Goal: Task Accomplishment & Management: Manage account settings

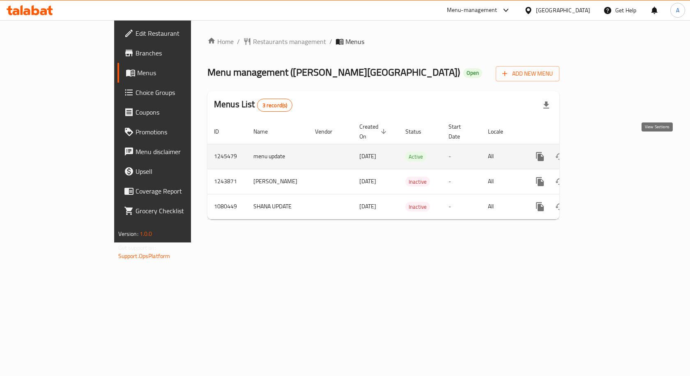
click at [604, 152] on icon "enhanced table" at bounding box center [599, 157] width 10 height 10
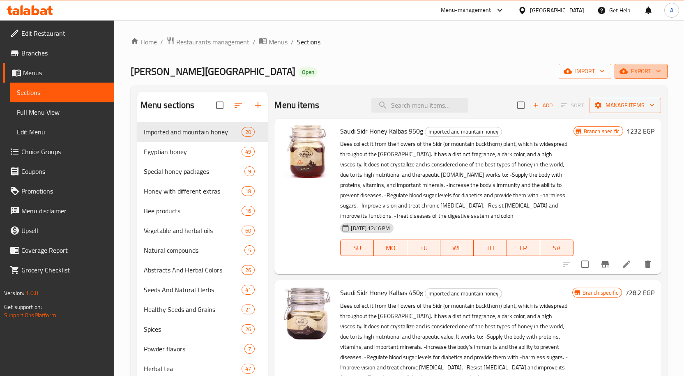
click at [649, 78] on button "export" at bounding box center [640, 71] width 53 height 15
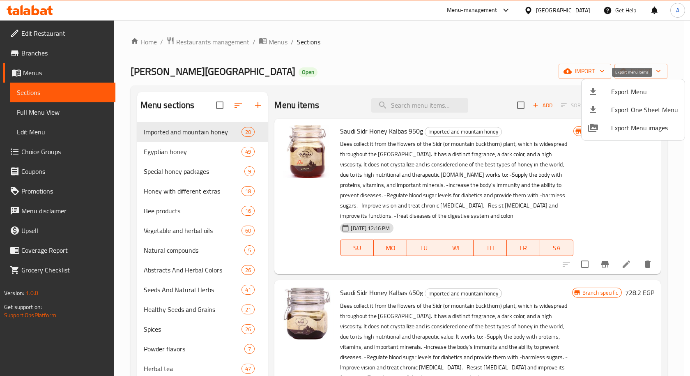
click at [649, 88] on span "Export Menu" at bounding box center [644, 92] width 67 height 10
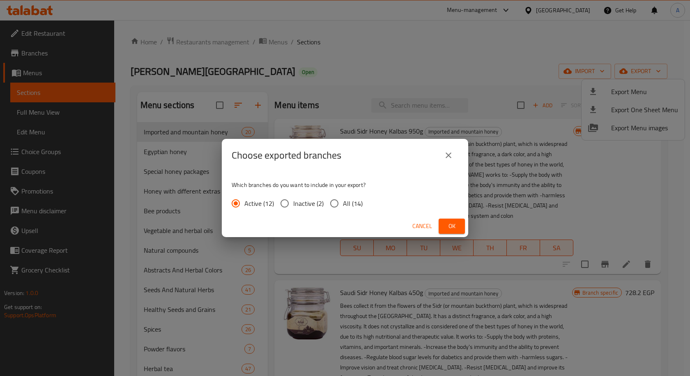
click at [351, 199] on span "All (14)" at bounding box center [353, 203] width 20 height 10
click at [343, 199] on input "All (14)" at bounding box center [334, 203] width 17 height 17
radio input "true"
click at [455, 221] on span "Ok" at bounding box center [451, 226] width 13 height 10
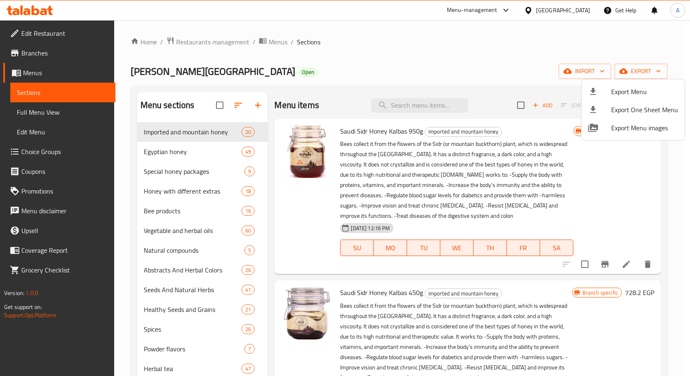
click at [469, 90] on div at bounding box center [345, 188] width 690 height 376
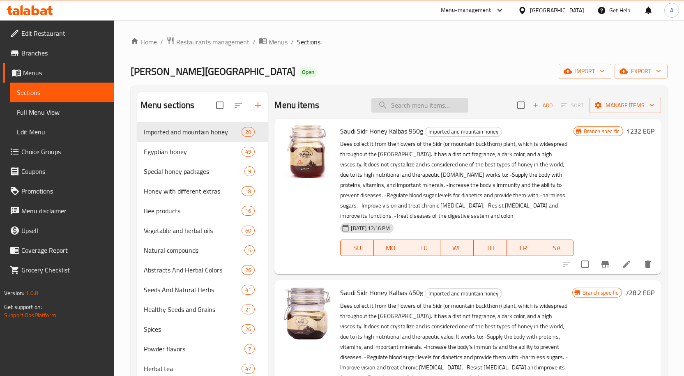
click at [462, 111] on input "search" at bounding box center [419, 105] width 97 height 14
paste input "زيت الياسمين 30 مل"
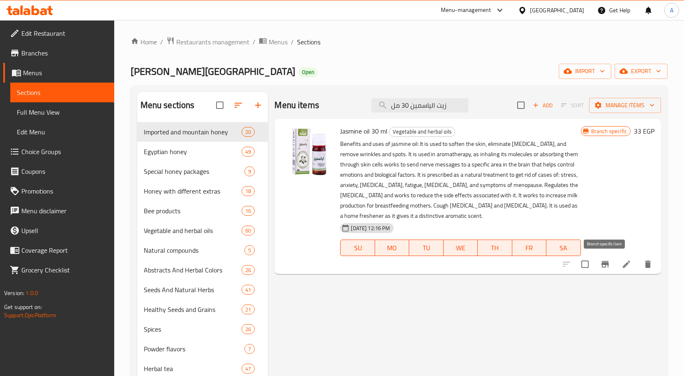
type input "زيت الياسمين 30 مل"
click at [603, 262] on icon "Branch-specific-item" at bounding box center [604, 264] width 7 height 7
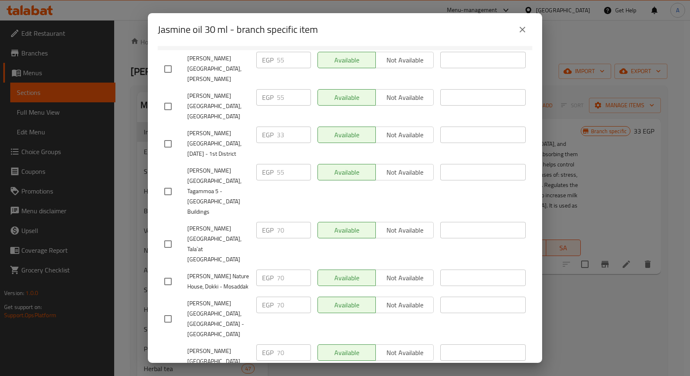
scroll to position [13, 0]
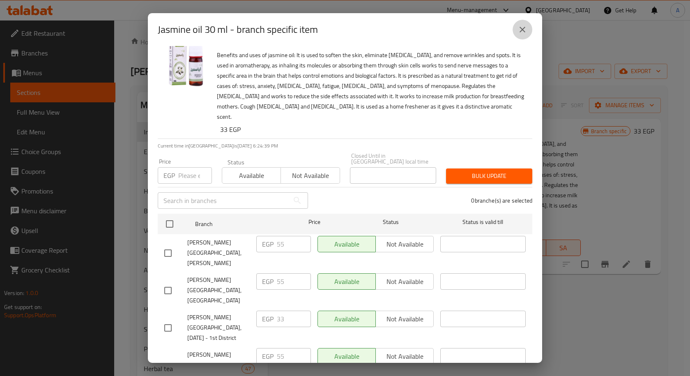
click at [525, 25] on icon "close" at bounding box center [522, 30] width 10 height 10
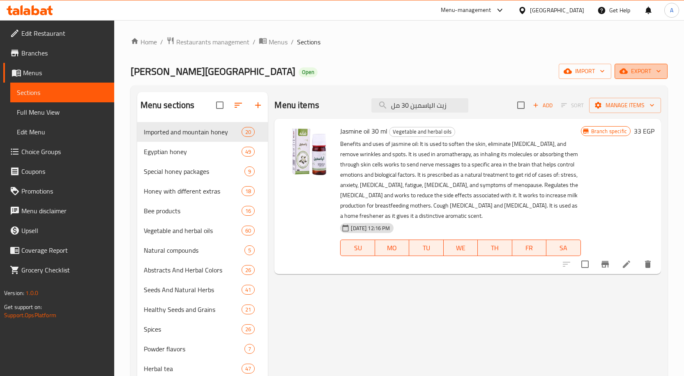
click at [639, 70] on span "export" at bounding box center [641, 71] width 40 height 10
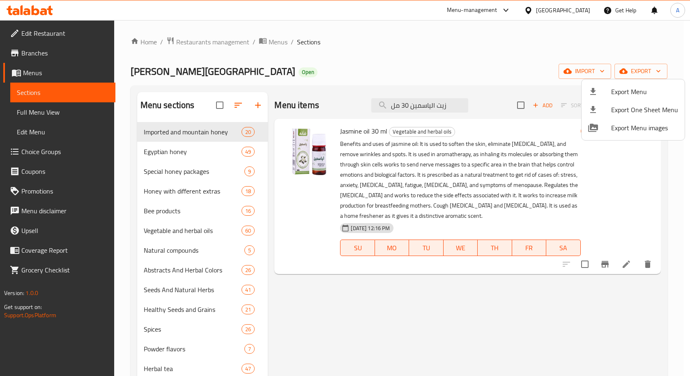
click at [636, 87] on span "Export Menu" at bounding box center [644, 92] width 67 height 10
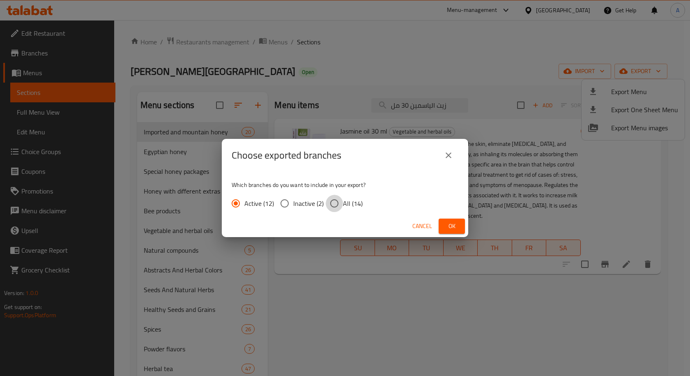
click at [338, 209] on input "All (14)" at bounding box center [334, 203] width 17 height 17
radio input "true"
click at [454, 223] on span "Ok" at bounding box center [451, 226] width 13 height 10
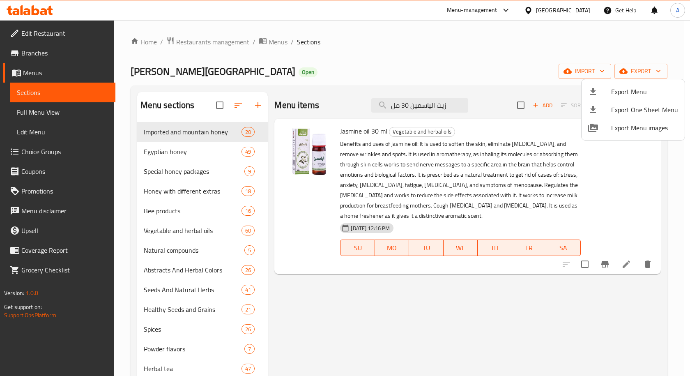
click at [550, 54] on div at bounding box center [345, 188] width 690 height 376
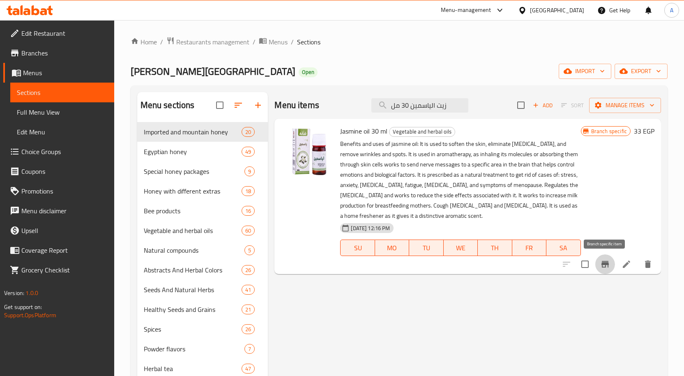
click at [602, 265] on icon "Branch-specific-item" at bounding box center [604, 264] width 7 height 7
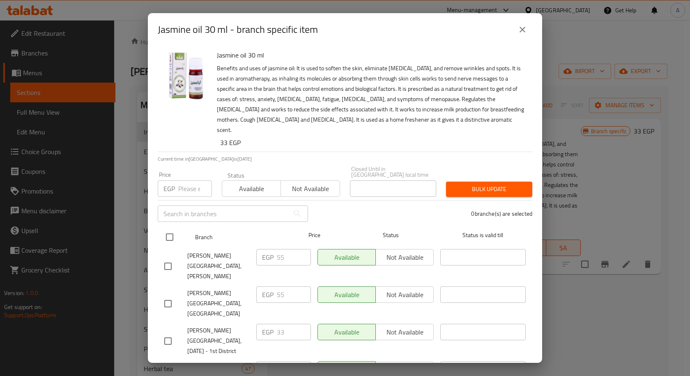
click at [169, 228] on input "checkbox" at bounding box center [169, 236] width 17 height 17
checkbox input "true"
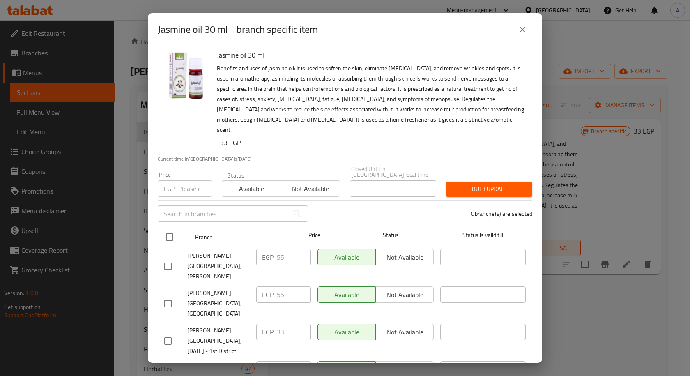
checkbox input "true"
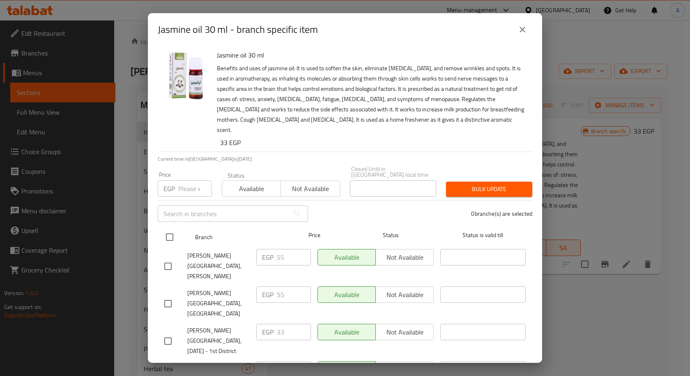
checkbox input "true"
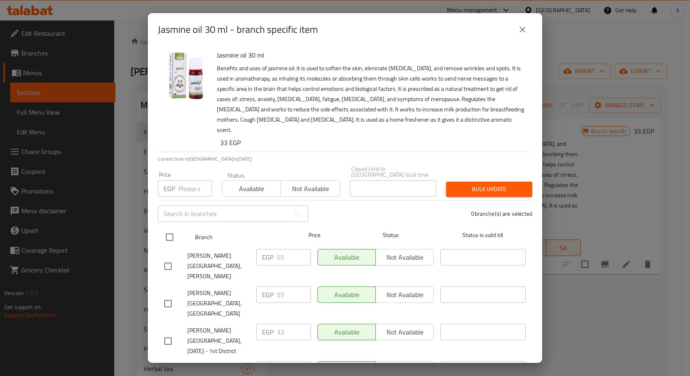
checkbox input "true"
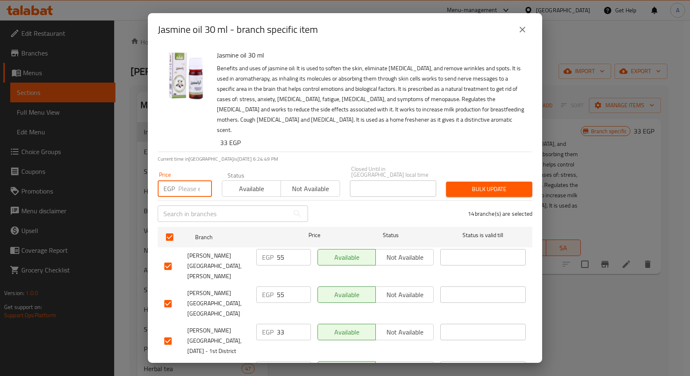
click at [189, 180] on input "number" at bounding box center [195, 188] width 34 height 16
type input "70"
click at [481, 184] on span "Bulk update" at bounding box center [489, 189] width 73 height 10
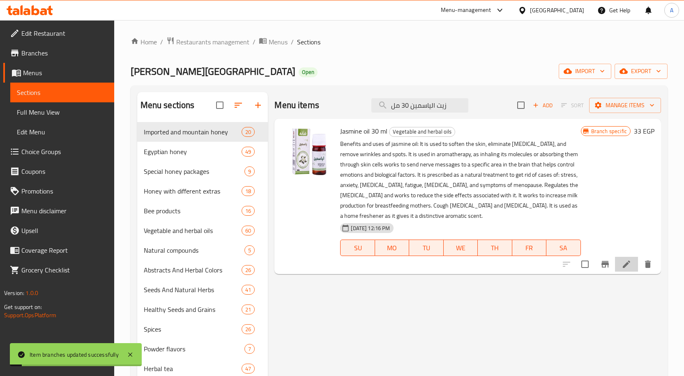
click at [624, 265] on icon at bounding box center [626, 263] width 7 height 7
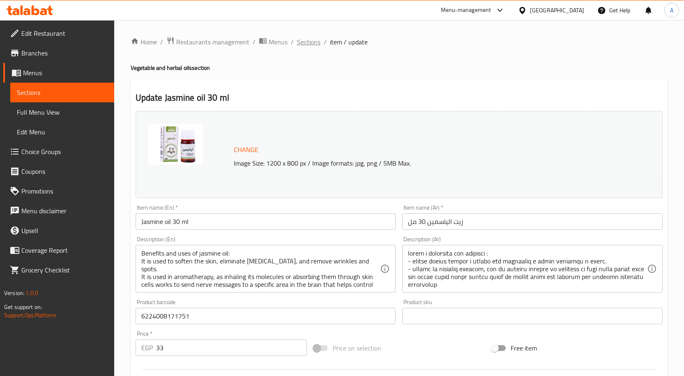
click at [312, 40] on span "Sections" at bounding box center [308, 42] width 23 height 10
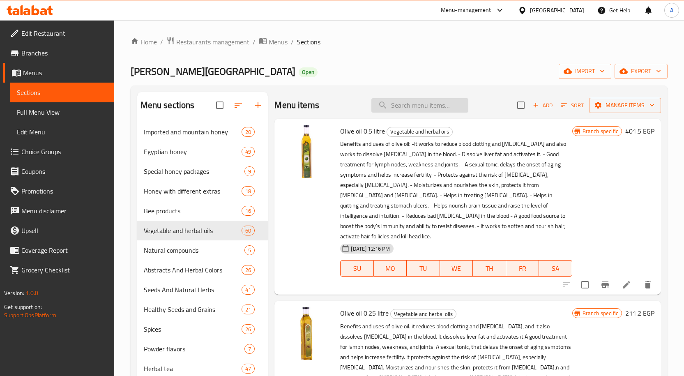
click at [431, 104] on input "search" at bounding box center [419, 105] width 97 height 14
paste input "زيت الكافور 30مل"
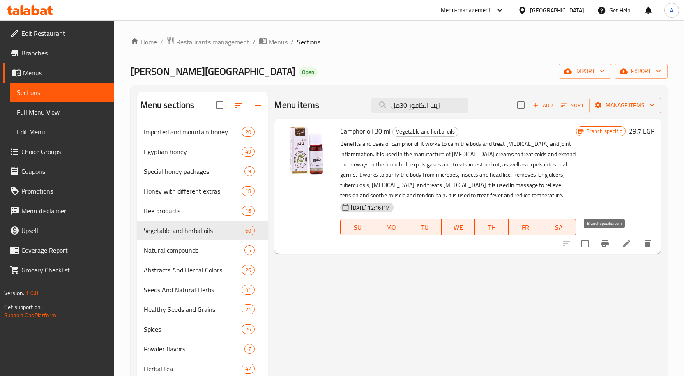
type input "زيت الكافور 30مل"
click at [602, 244] on icon "Branch-specific-item" at bounding box center [604, 243] width 7 height 7
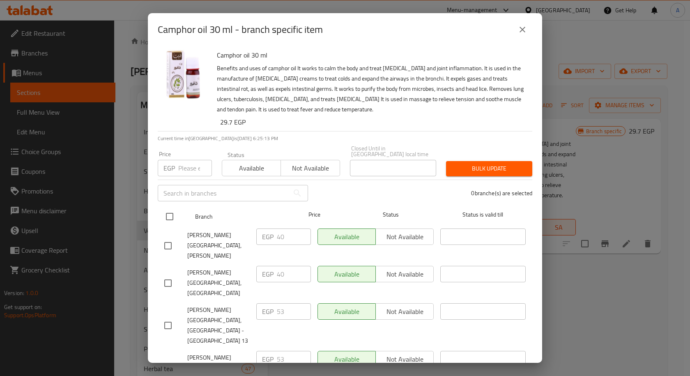
click at [170, 213] on input "checkbox" at bounding box center [169, 216] width 17 height 17
checkbox input "true"
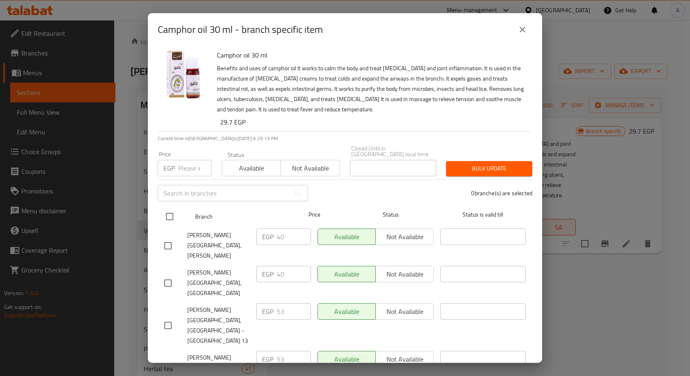
checkbox input "true"
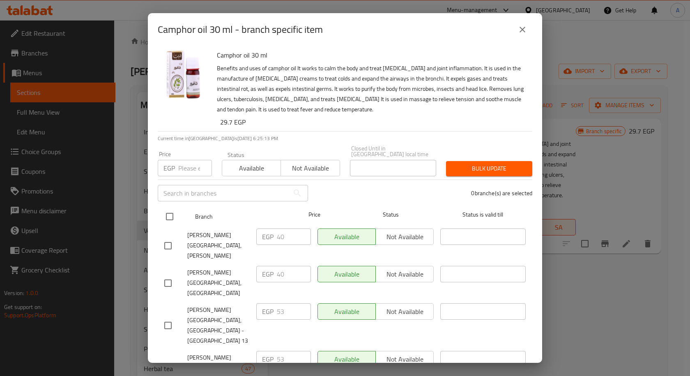
checkbox input "true"
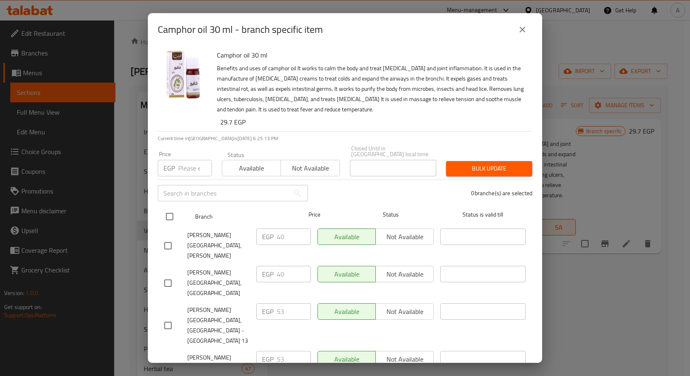
checkbox input "true"
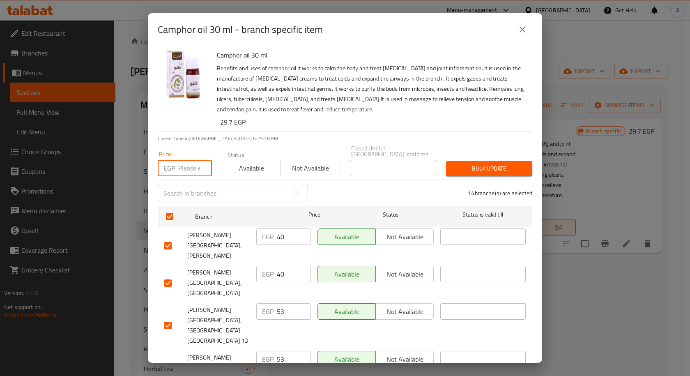
click at [188, 163] on input "number" at bounding box center [195, 168] width 34 height 16
type input "53"
click at [511, 166] on span "Bulk update" at bounding box center [489, 168] width 73 height 10
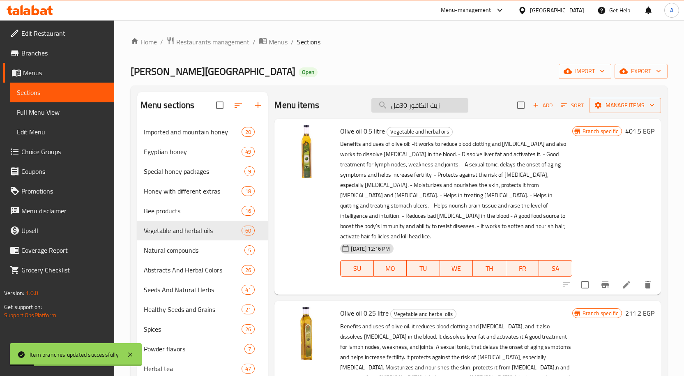
click at [454, 110] on input "زيت الكافور 30مل" at bounding box center [419, 105] width 97 height 14
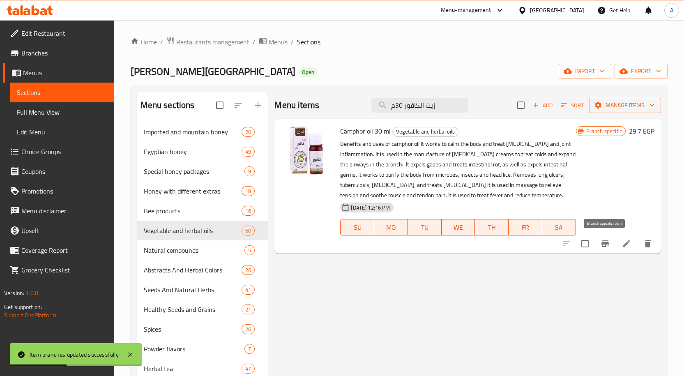
type input "زيت الكافور 30م"
click at [603, 246] on icon "Branch-specific-item" at bounding box center [604, 243] width 7 height 7
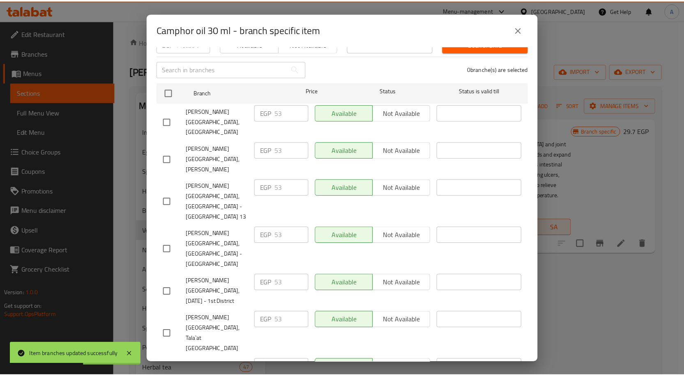
scroll to position [290, 0]
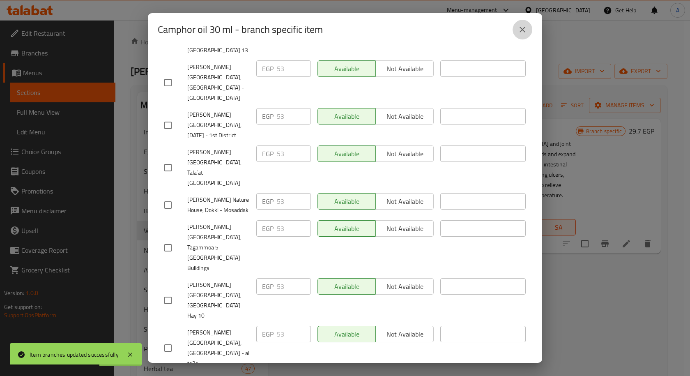
click at [525, 25] on icon "close" at bounding box center [522, 30] width 10 height 10
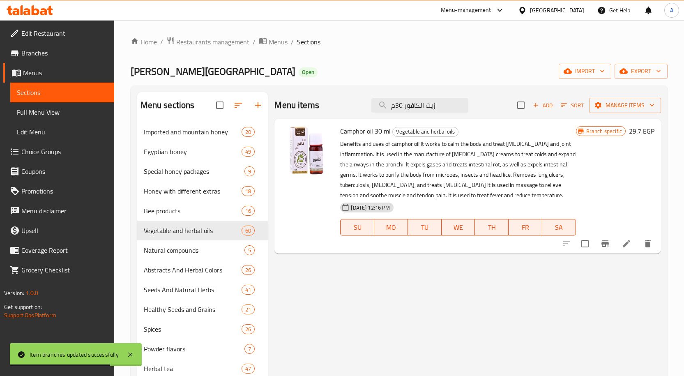
click at [630, 252] on div at bounding box center [607, 244] width 101 height 20
click at [628, 248] on icon at bounding box center [626, 244] width 10 height 10
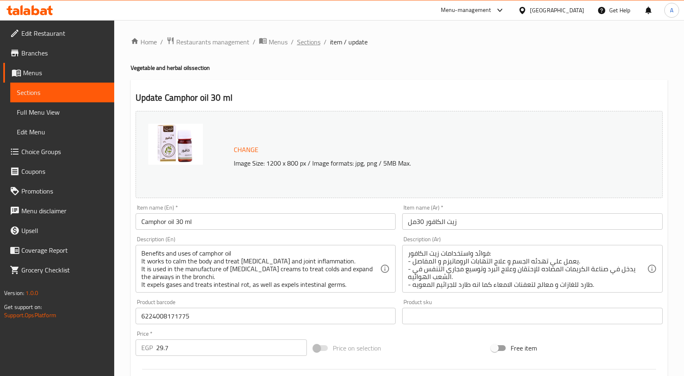
click at [315, 44] on span "Sections" at bounding box center [308, 42] width 23 height 10
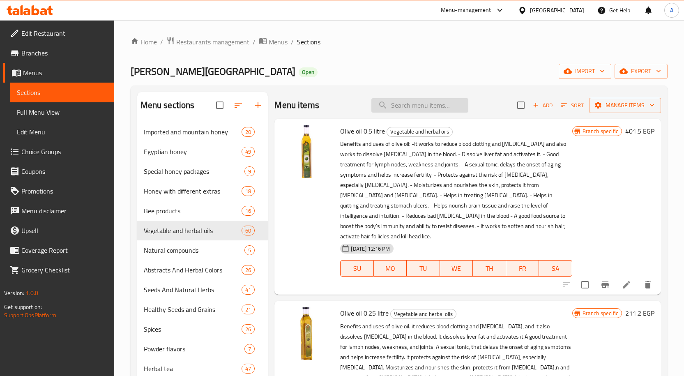
click at [429, 103] on input "search" at bounding box center [419, 105] width 97 height 14
paste input "زيت الخردل 30مل"
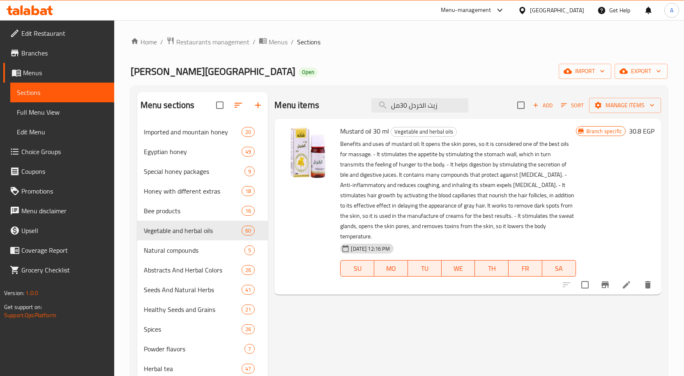
type input "زيت الخردل 30مل"
click at [604, 280] on icon "Branch-specific-item" at bounding box center [605, 285] width 10 height 10
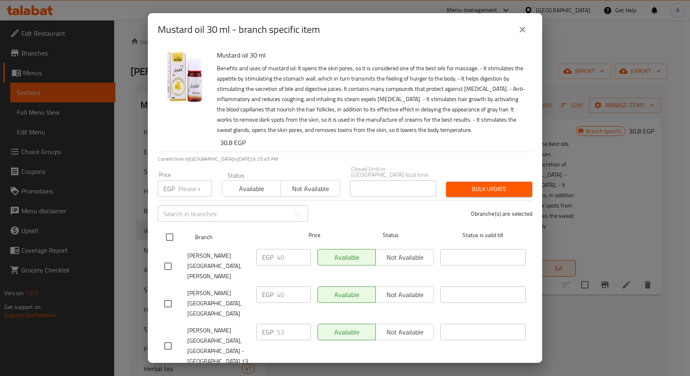
click at [169, 236] on input "checkbox" at bounding box center [169, 236] width 17 height 17
checkbox input "true"
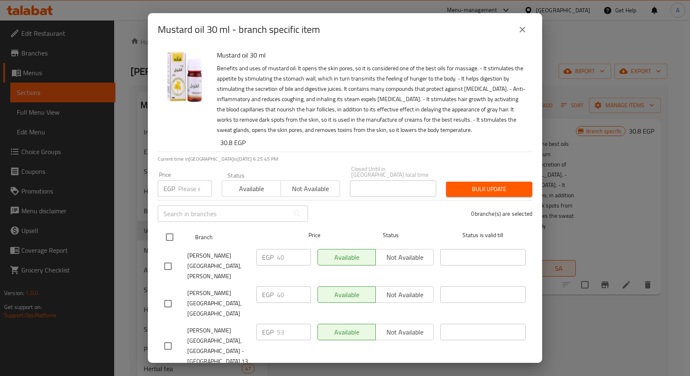
checkbox input "true"
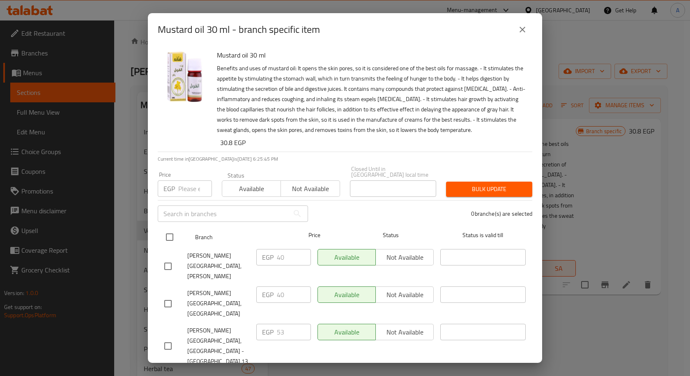
checkbox input "true"
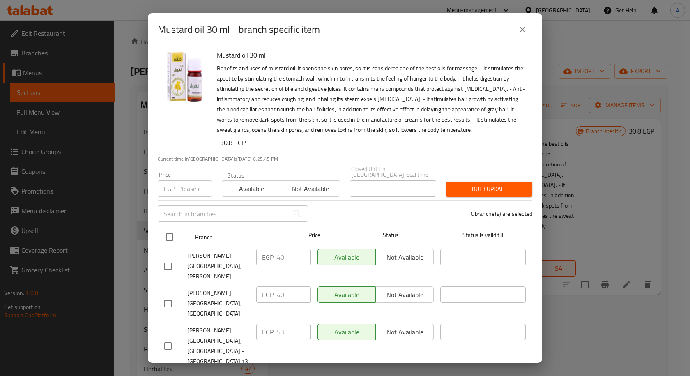
checkbox input "true"
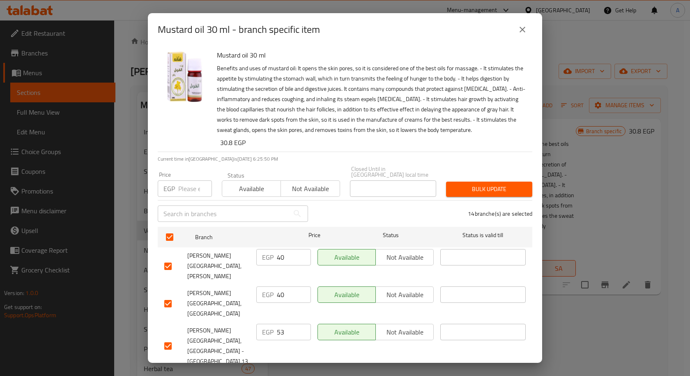
click at [182, 180] on input "number" at bounding box center [195, 188] width 34 height 16
type input "53"
click at [496, 184] on span "Bulk update" at bounding box center [489, 189] width 73 height 10
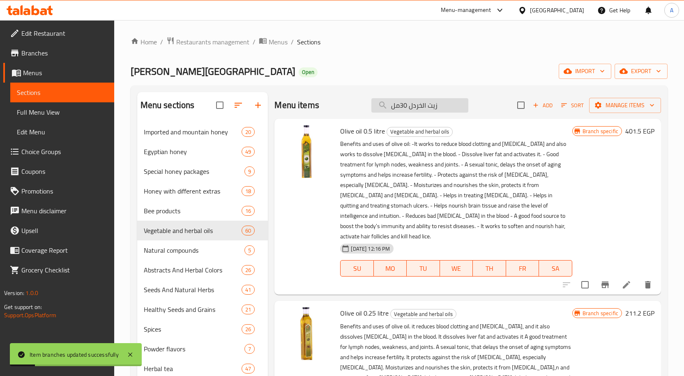
click at [448, 103] on input "زيت الخردل 30مل" at bounding box center [419, 105] width 97 height 14
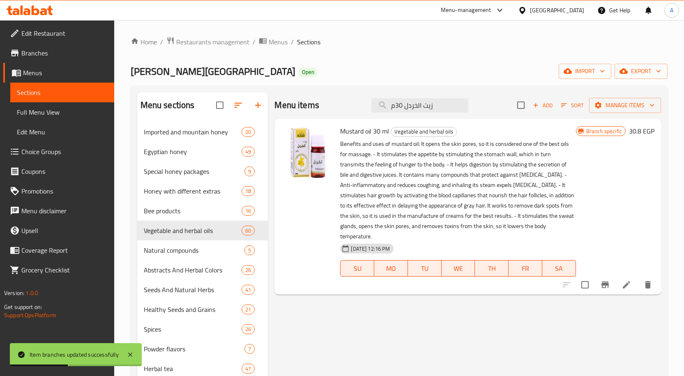
type input "زيت الخردل 30م"
click at [621, 277] on li at bounding box center [626, 284] width 23 height 15
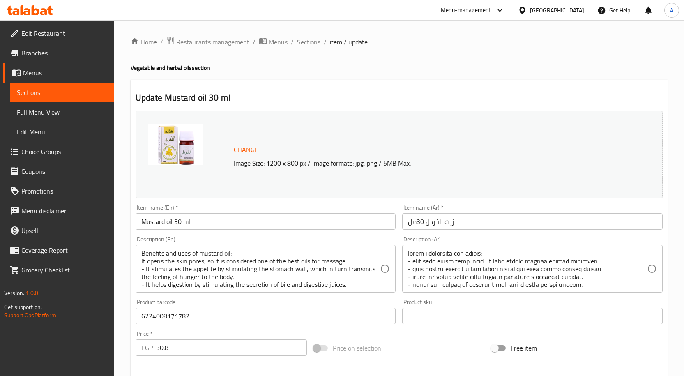
click at [314, 39] on span "Sections" at bounding box center [308, 42] width 23 height 10
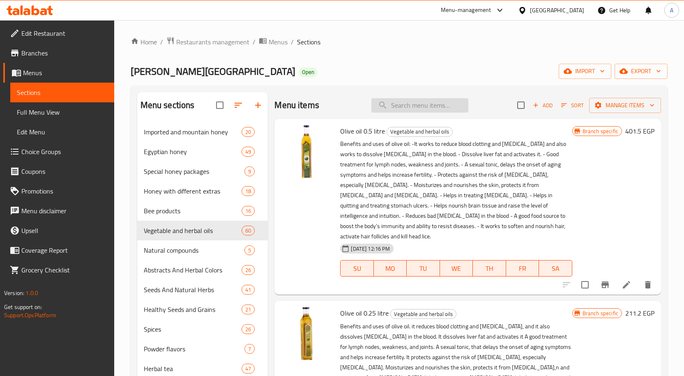
click at [436, 107] on input "search" at bounding box center [419, 105] width 97 height 14
paste input "زيت الجوجوبا 30مل"
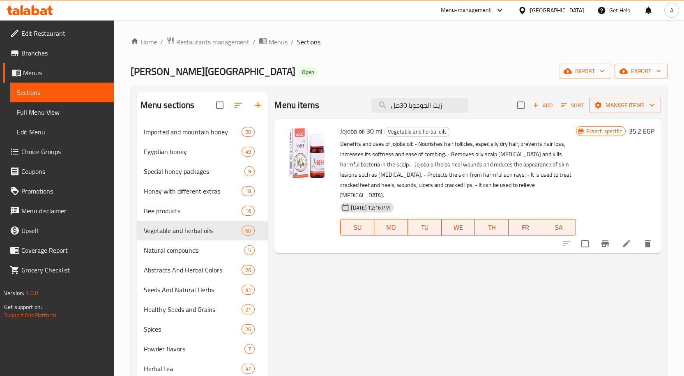
type input "زيت الجوجوبا 30مل"
click at [606, 234] on button "Branch-specific-item" at bounding box center [605, 244] width 20 height 20
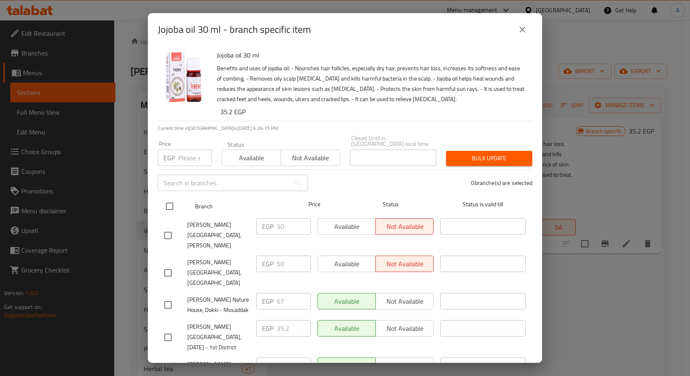
click at [162, 198] on input "checkbox" at bounding box center [169, 206] width 17 height 17
checkbox input "true"
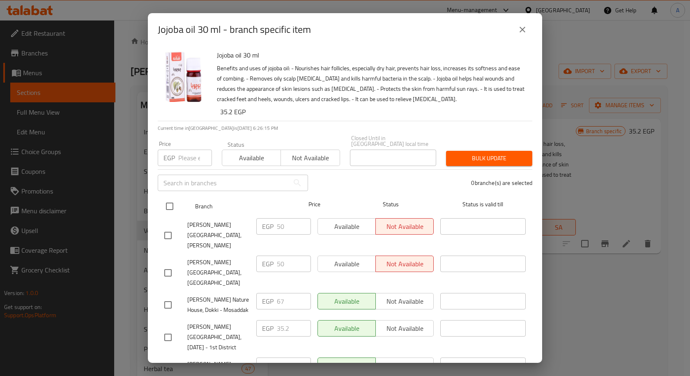
checkbox input "true"
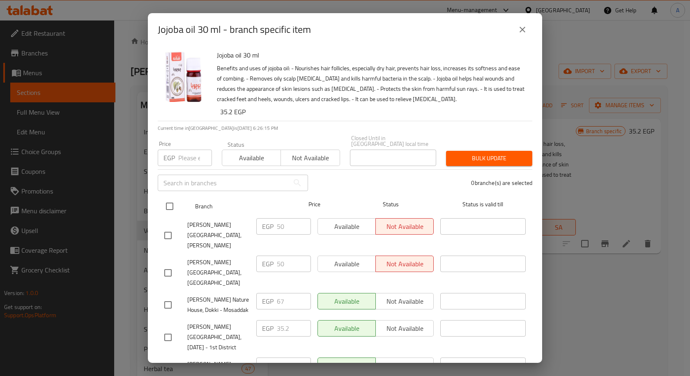
checkbox input "true"
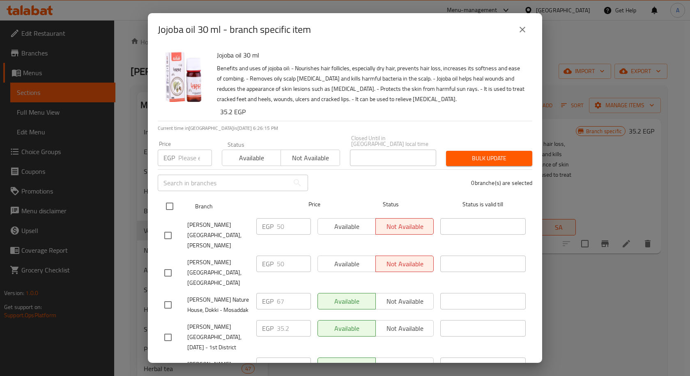
checkbox input "true"
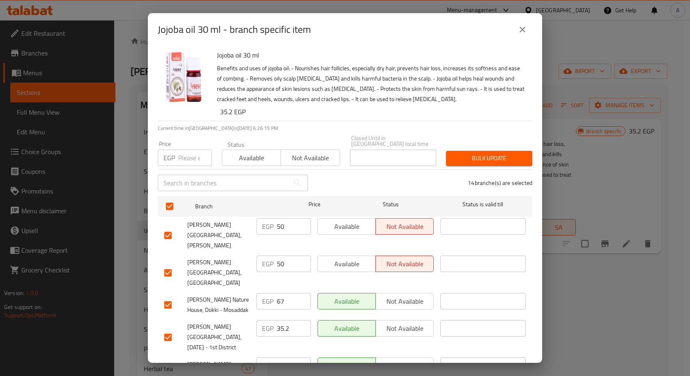
click at [188, 153] on input "number" at bounding box center [195, 157] width 34 height 16
type input "67"
click at [460, 156] on span "Bulk update" at bounding box center [489, 158] width 73 height 10
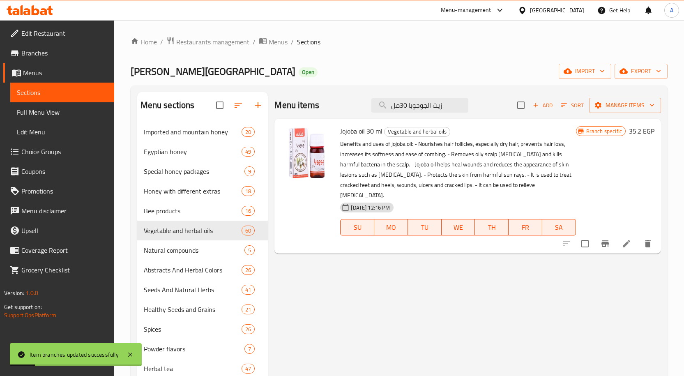
click at [624, 239] on icon at bounding box center [626, 244] width 10 height 10
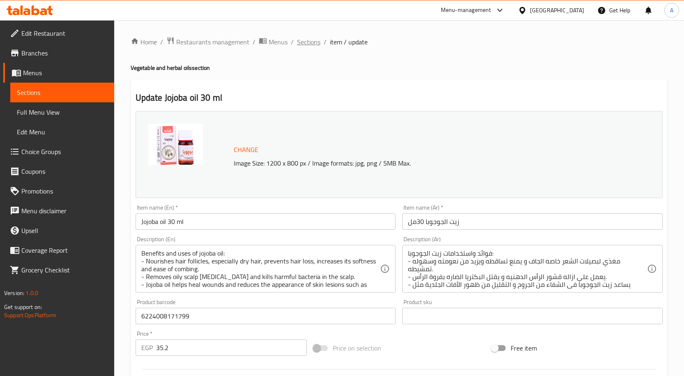
click at [317, 45] on span "Sections" at bounding box center [308, 42] width 23 height 10
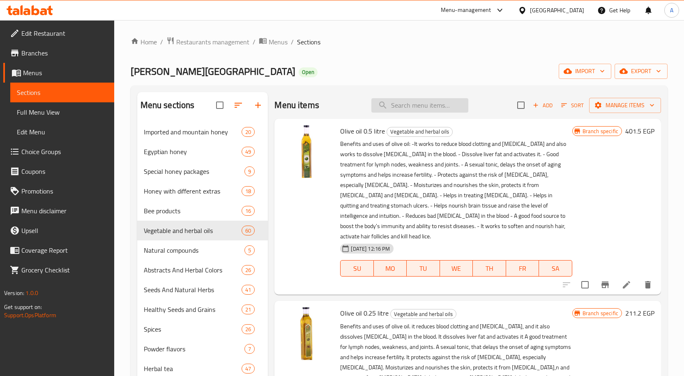
click at [402, 106] on input "search" at bounding box center [419, 105] width 97 height 14
paste input "زيت جنين القمح30مل"
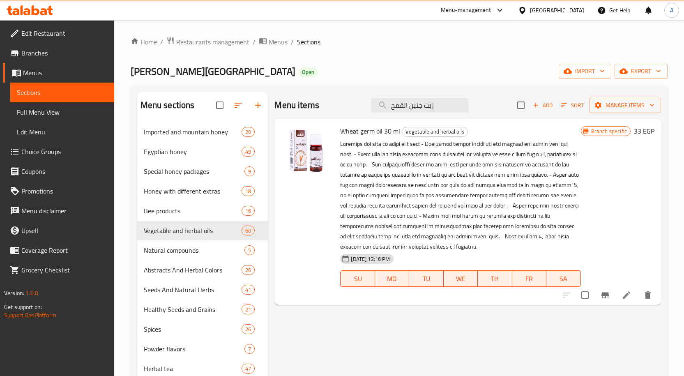
type input "زيت جنين القمح"
click at [607, 297] on icon "Branch-specific-item" at bounding box center [605, 295] width 10 height 10
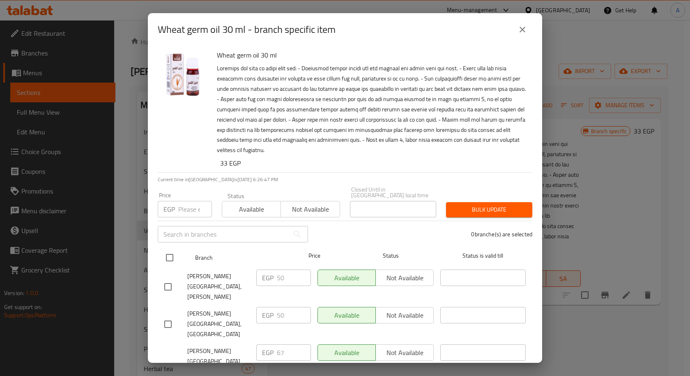
click at [165, 252] on input "checkbox" at bounding box center [169, 257] width 17 height 17
checkbox input "true"
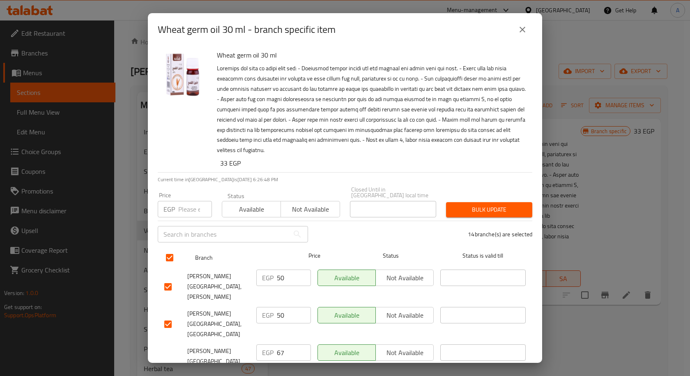
checkbox input "true"
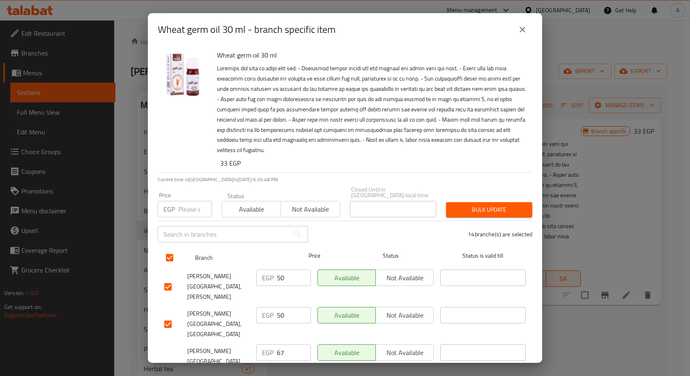
checkbox input "true"
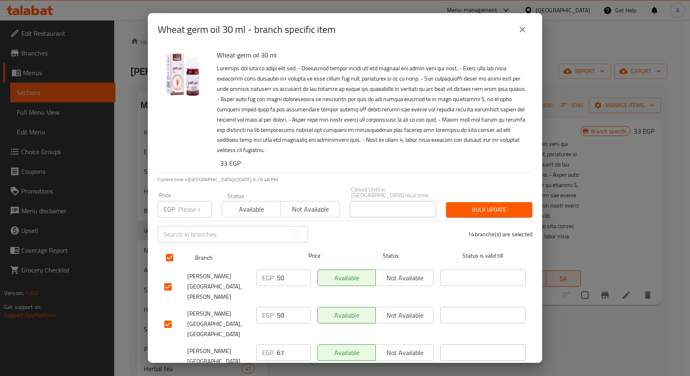
checkbox input "true"
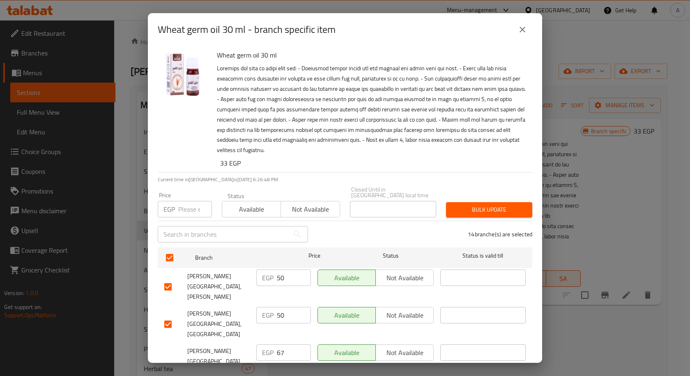
click at [193, 201] on input "number" at bounding box center [195, 209] width 34 height 16
type input "67"
click at [490, 205] on span "Bulk update" at bounding box center [489, 210] width 73 height 10
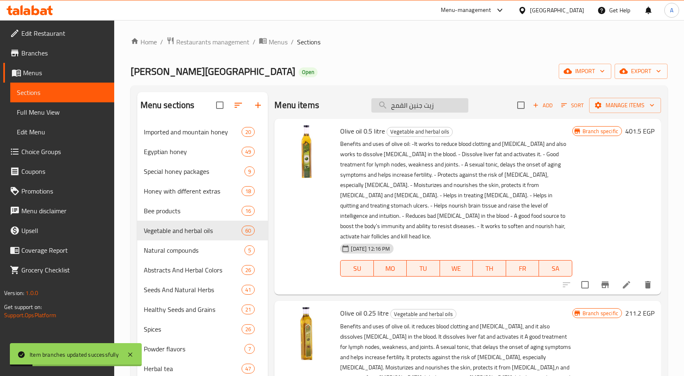
click at [446, 105] on input "زيت جنين القمح" at bounding box center [419, 105] width 97 height 14
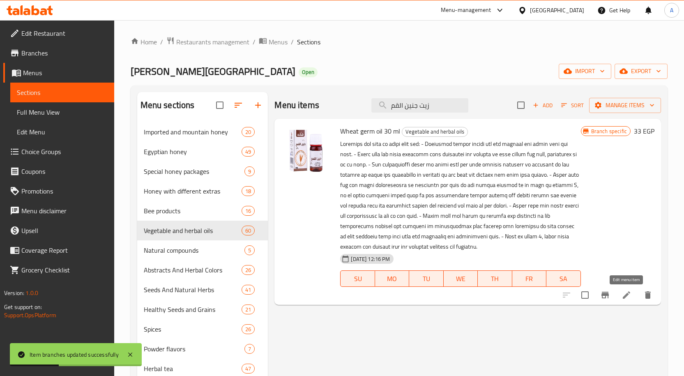
type input "زيت جنين القم"
click at [625, 297] on icon at bounding box center [626, 294] width 7 height 7
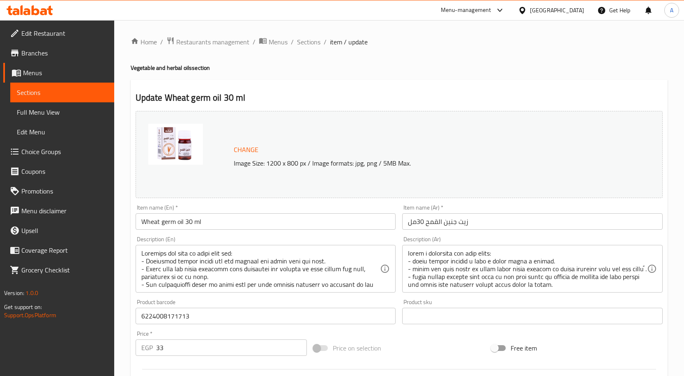
click at [320, 40] on ol "Home / Restaurants management / Menus / Sections / item / update" at bounding box center [399, 42] width 537 height 11
click at [317, 41] on span "Sections" at bounding box center [308, 42] width 23 height 10
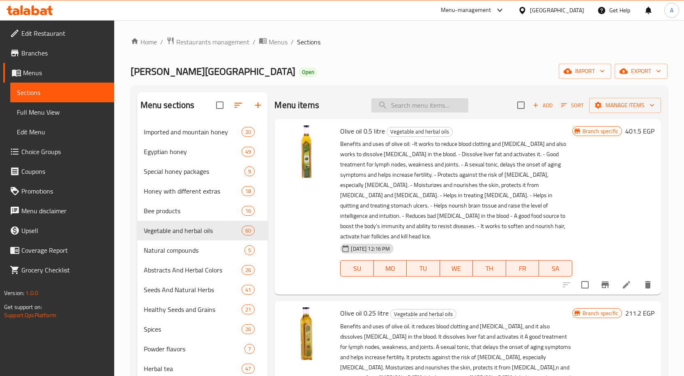
click at [417, 101] on input "search" at bounding box center [419, 105] width 97 height 14
paste input "زيت جوز الهند30مل"
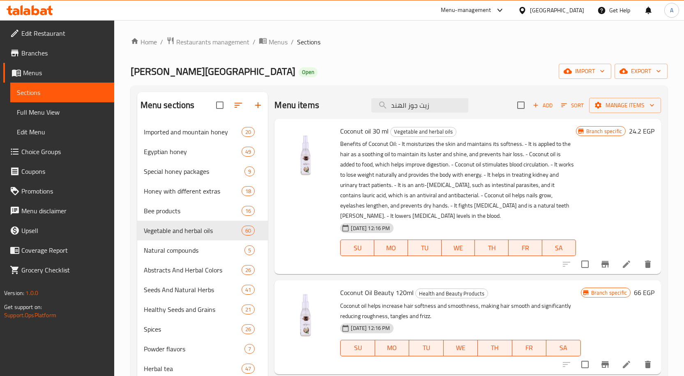
type input "زيت جوز الهند"
click at [606, 262] on icon "Branch-specific-item" at bounding box center [605, 264] width 10 height 10
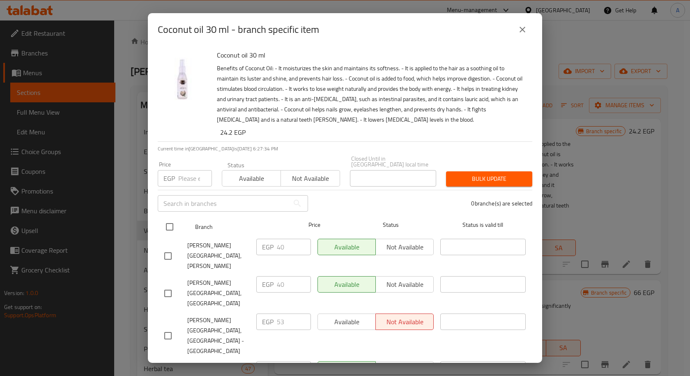
click at [172, 219] on input "checkbox" at bounding box center [169, 226] width 17 height 17
checkbox input "true"
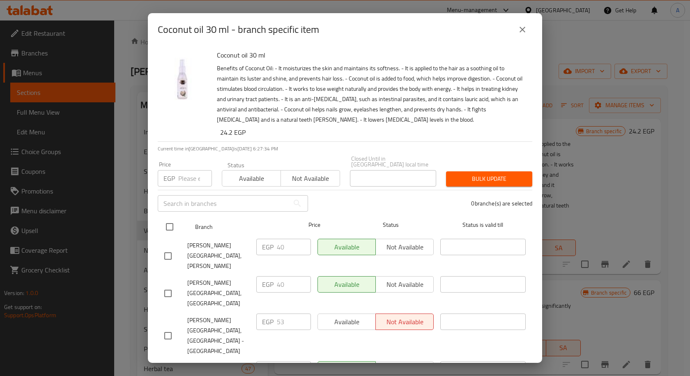
checkbox input "true"
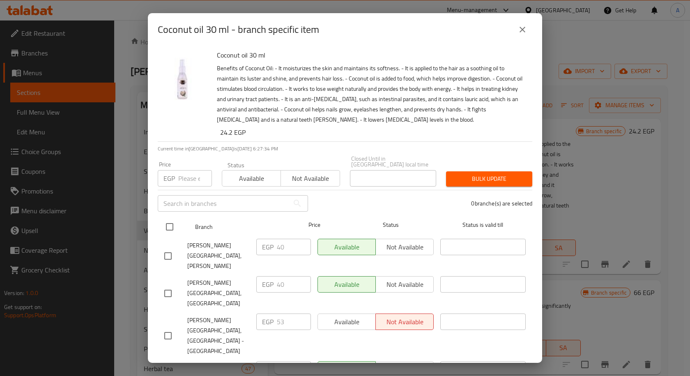
checkbox input "true"
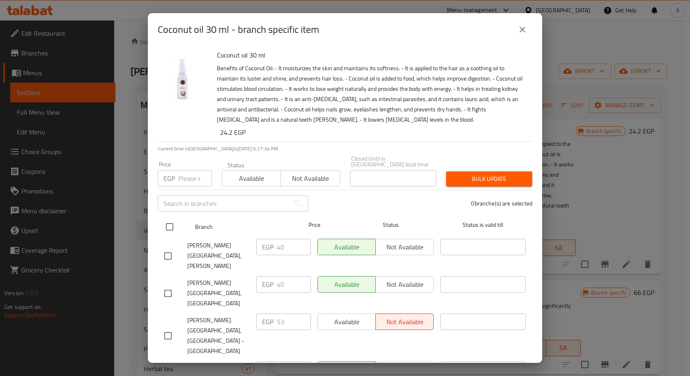
checkbox input "true"
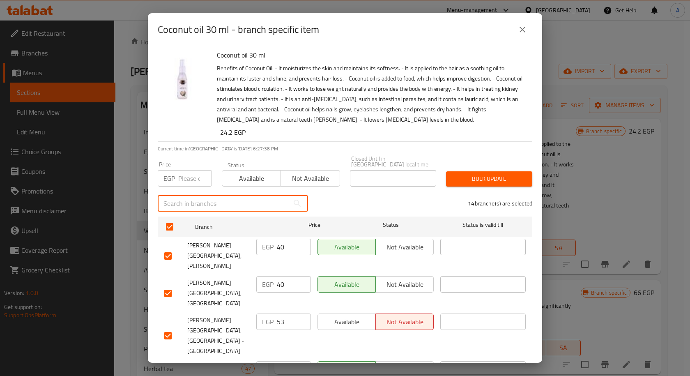
click at [228, 202] on input "text" at bounding box center [223, 203] width 131 height 16
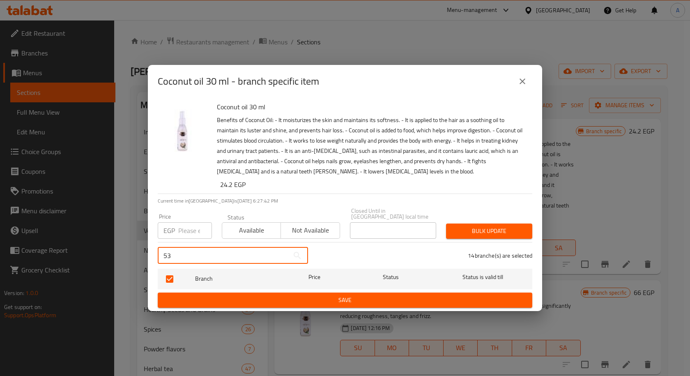
type input "5"
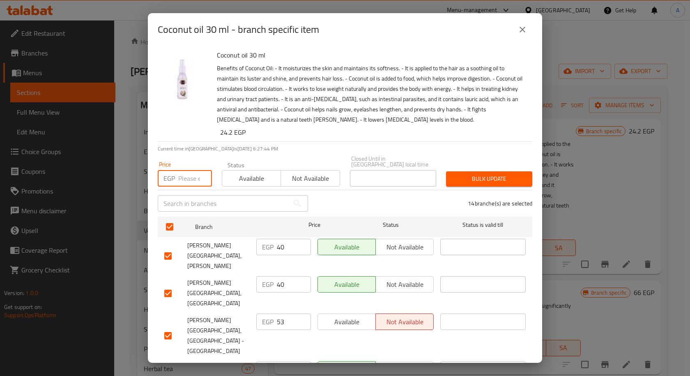
click at [188, 170] on input "number" at bounding box center [195, 178] width 34 height 16
type input "53"
click at [491, 174] on span "Bulk update" at bounding box center [489, 179] width 73 height 10
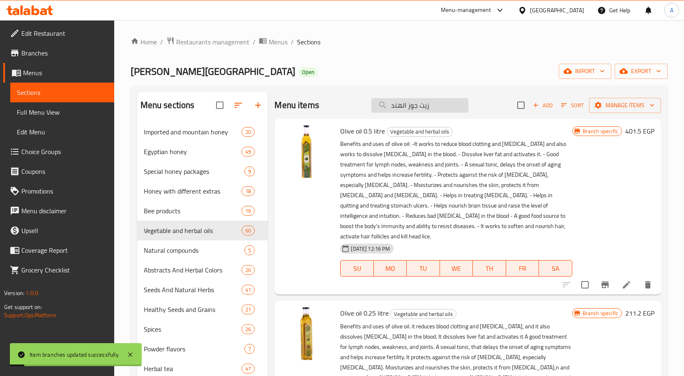
click at [438, 112] on input "زيت جوز الهند" at bounding box center [419, 105] width 97 height 14
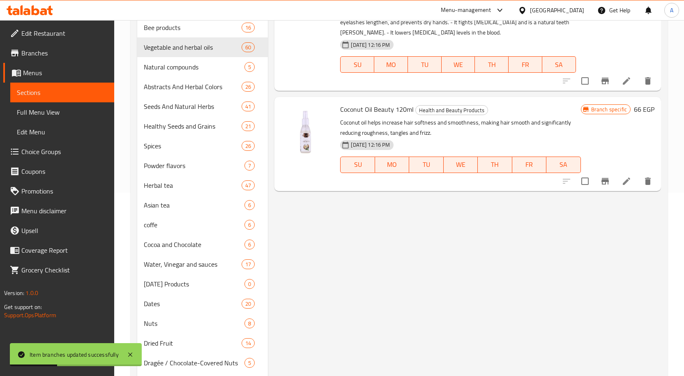
scroll to position [123, 0]
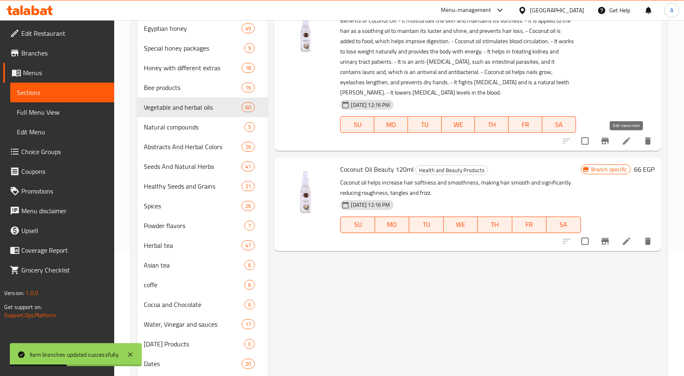
type input "[PERSON_NAME]"
click at [624, 141] on icon at bounding box center [626, 141] width 10 height 10
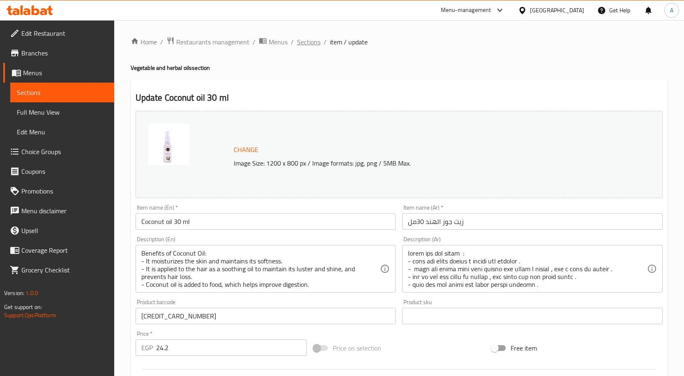
click at [312, 41] on span "Sections" at bounding box center [308, 42] width 23 height 10
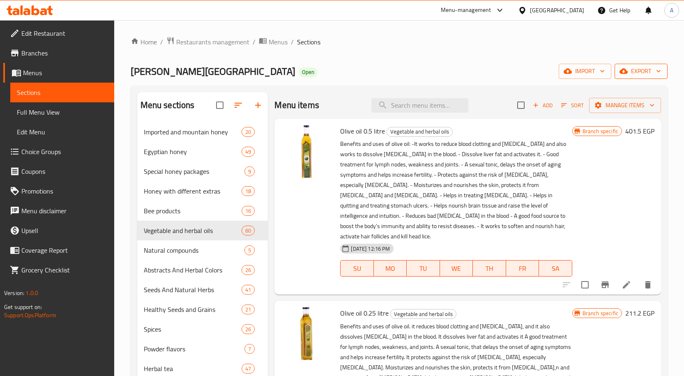
click at [646, 71] on span "export" at bounding box center [641, 71] width 40 height 10
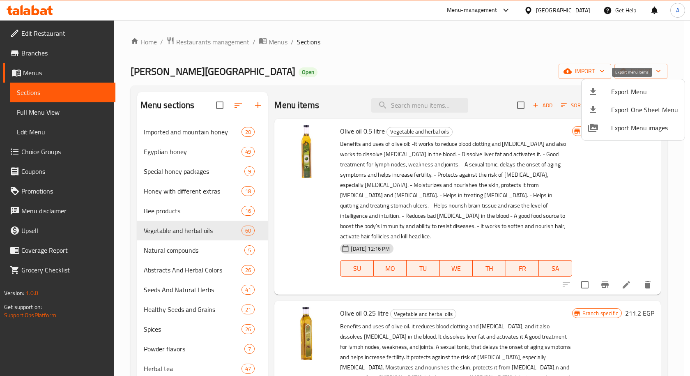
click at [640, 87] on span "Export Menu" at bounding box center [644, 92] width 67 height 10
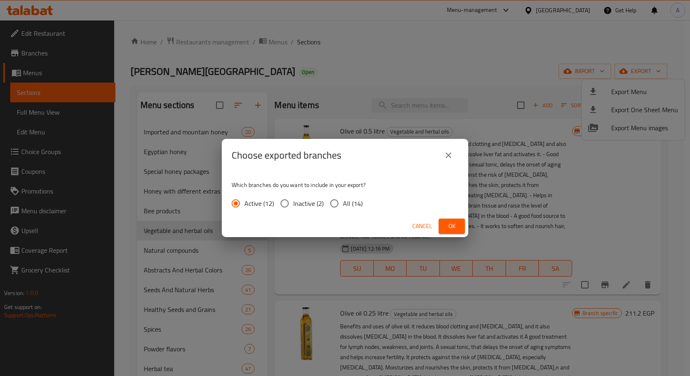
click at [343, 195] on label "All (14)" at bounding box center [344, 203] width 37 height 17
click at [343, 195] on input "All (14)" at bounding box center [334, 203] width 17 height 17
radio input "true"
click at [347, 198] on span "All (14)" at bounding box center [353, 203] width 20 height 10
click at [343, 198] on input "All (14)" at bounding box center [334, 203] width 17 height 17
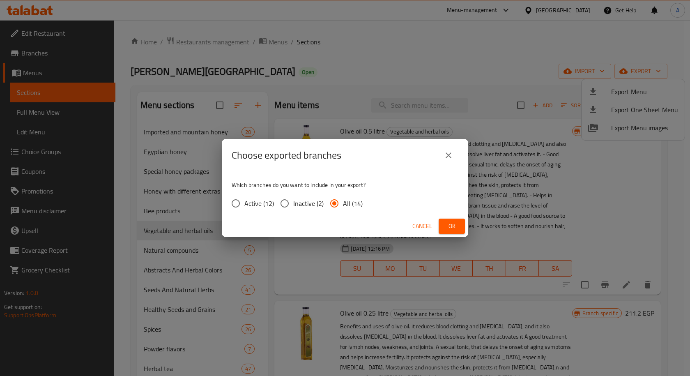
click at [451, 223] on span "Ok" at bounding box center [451, 226] width 13 height 10
